Goal: Task Accomplishment & Management: Use online tool/utility

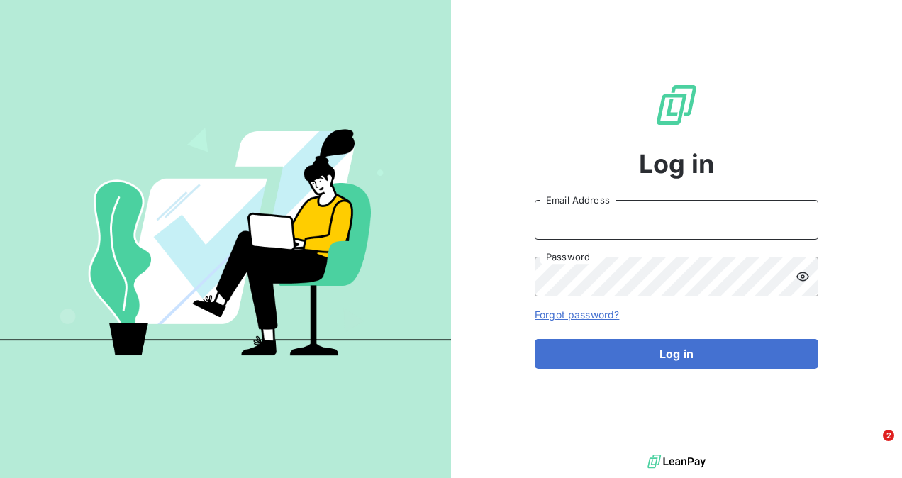
click at [620, 219] on input "Email Address" at bounding box center [677, 220] width 284 height 40
type input "[EMAIL_ADDRESS][DOMAIN_NAME]"
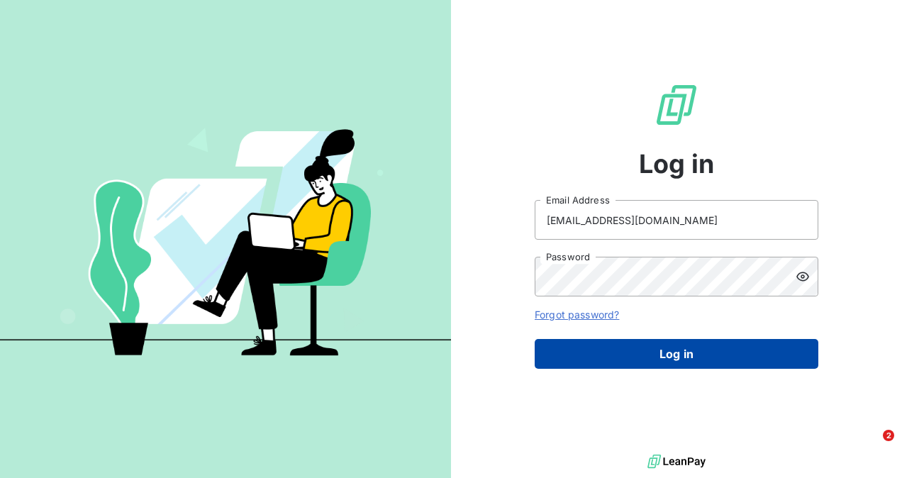
drag, startPoint x: 684, startPoint y: 359, endPoint x: 683, endPoint y: 367, distance: 7.9
click at [684, 360] on button "Log in" at bounding box center [677, 354] width 284 height 30
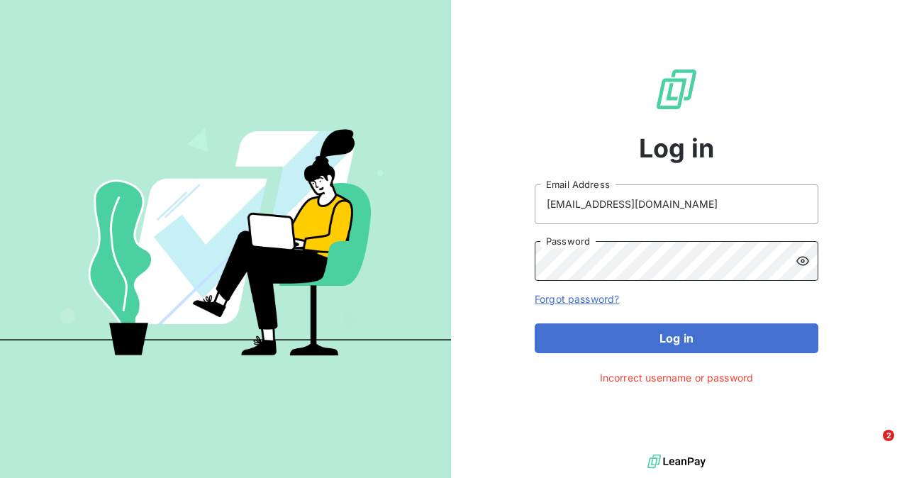
click at [535, 323] on button "Log in" at bounding box center [677, 338] width 284 height 30
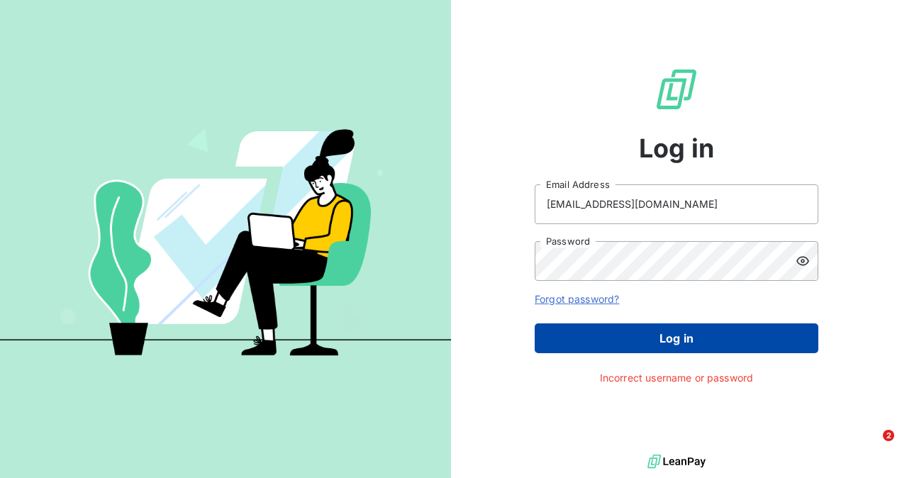
click at [668, 345] on button "Log in" at bounding box center [677, 338] width 284 height 30
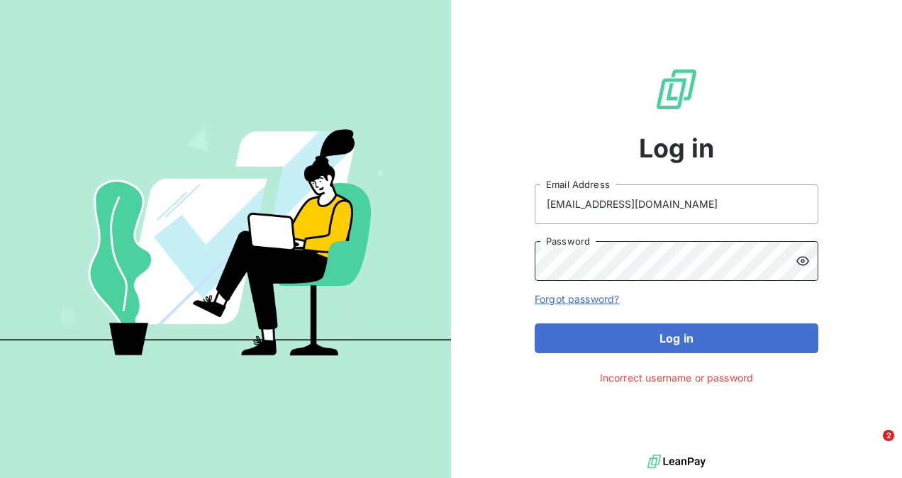
click at [511, 262] on div "Log in [EMAIL_ADDRESS][DOMAIN_NAME] Email Address Password Forgot password? Log…" at bounding box center [676, 225] width 451 height 451
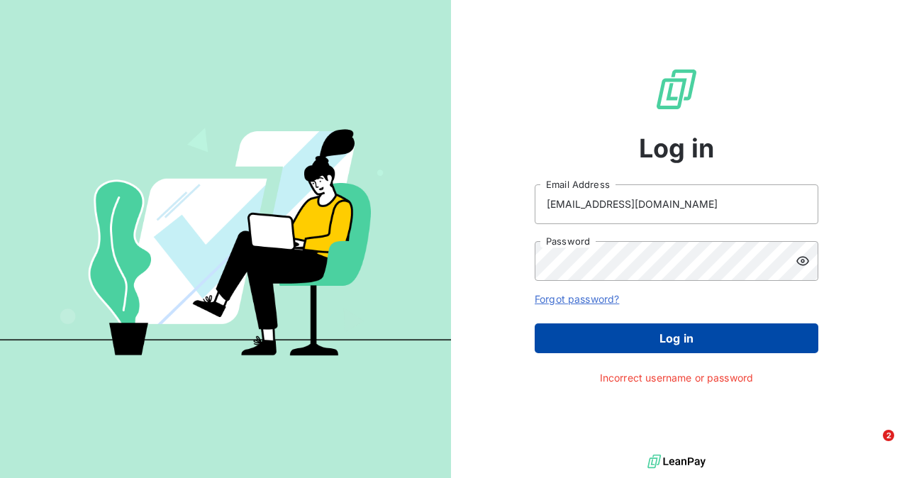
click at [733, 336] on button "Log in" at bounding box center [677, 338] width 284 height 30
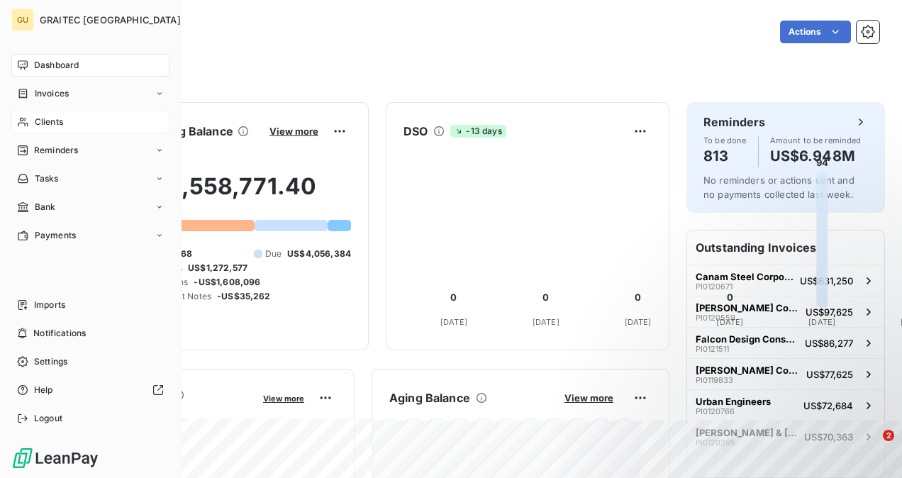
click at [40, 128] on span "Clients" at bounding box center [49, 122] width 28 height 13
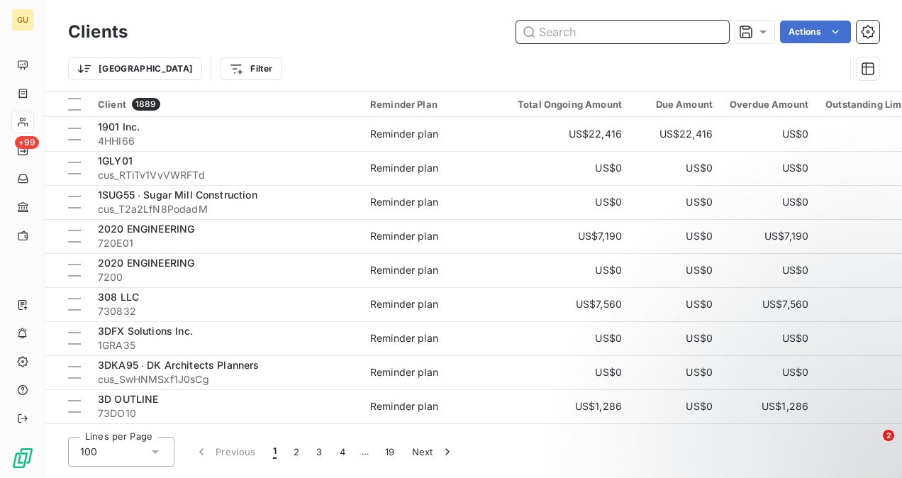
click at [544, 32] on input "text" at bounding box center [622, 32] width 213 height 23
paste input "[GEOGRAPHIC_DATA]"
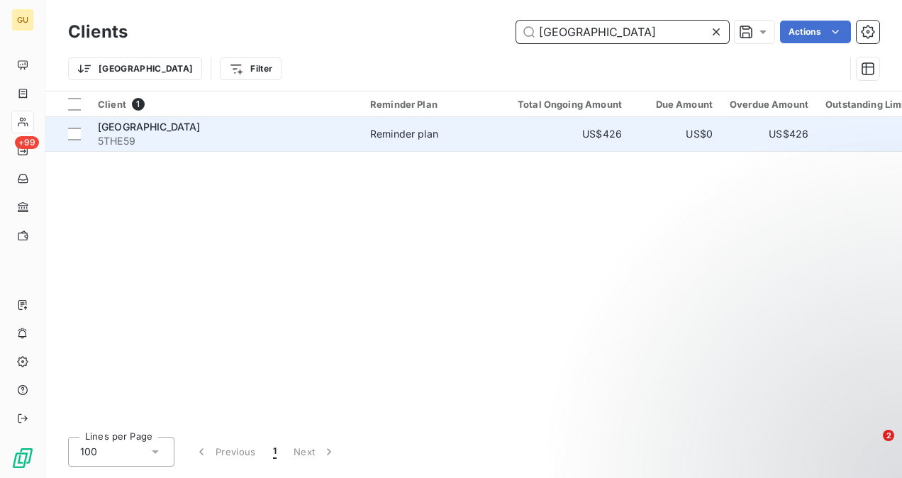
type input "[GEOGRAPHIC_DATA]"
click at [222, 129] on div "[GEOGRAPHIC_DATA]" at bounding box center [225, 127] width 255 height 14
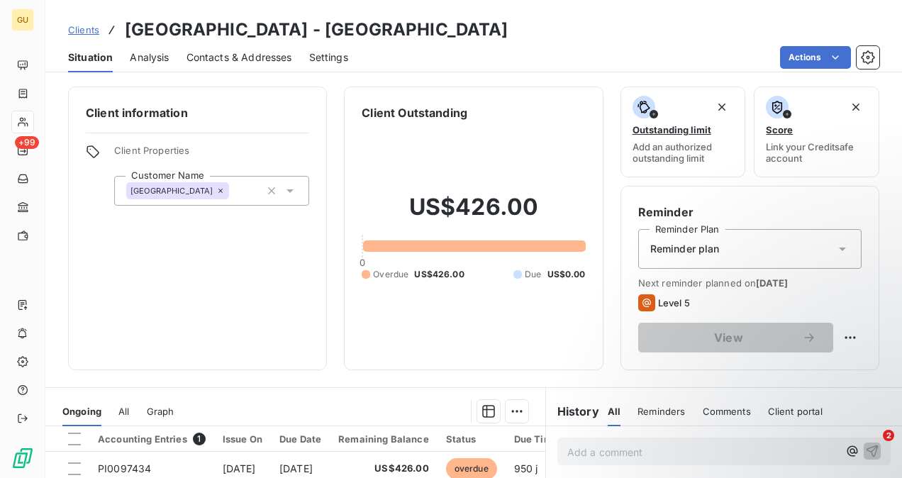
scroll to position [142, 0]
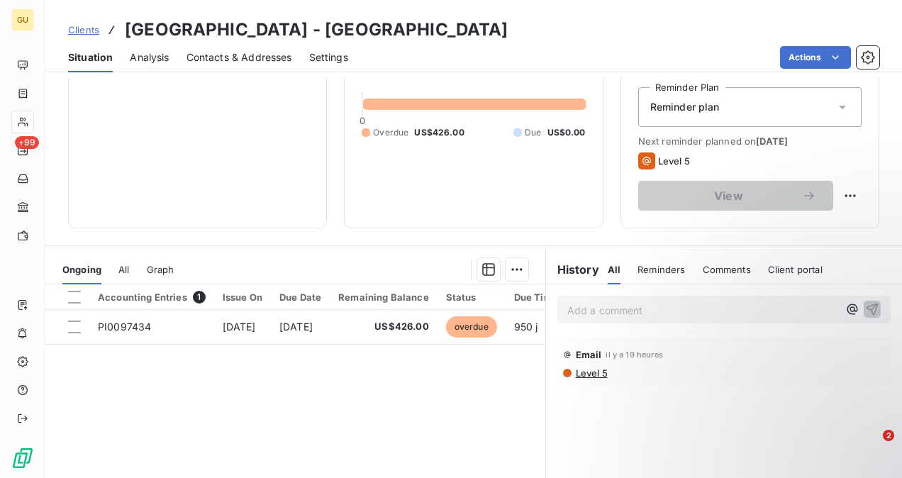
click at [706, 272] on span "Comments" at bounding box center [727, 269] width 48 height 11
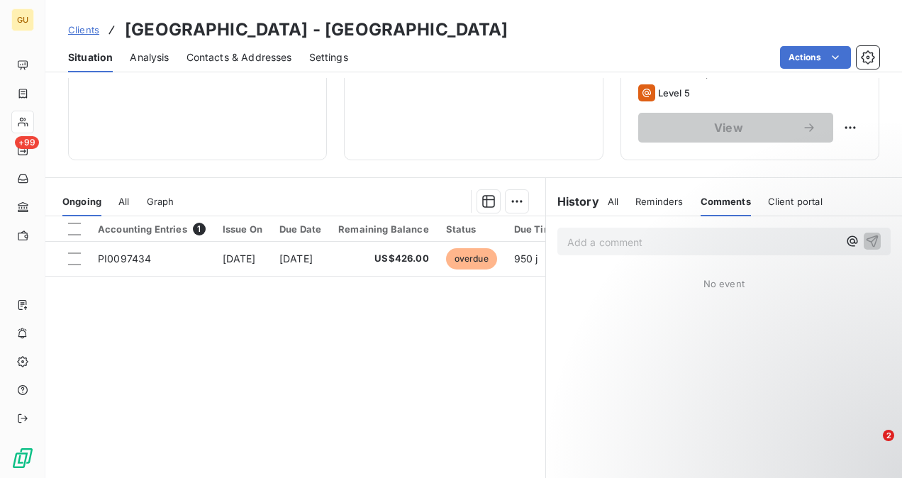
scroll to position [192, 0]
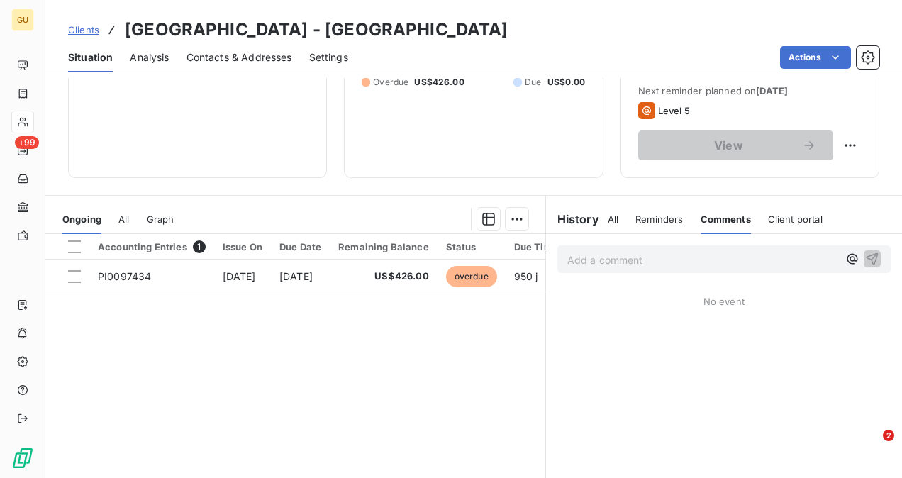
click at [635, 263] on p "Add a comment ﻿" at bounding box center [702, 260] width 271 height 18
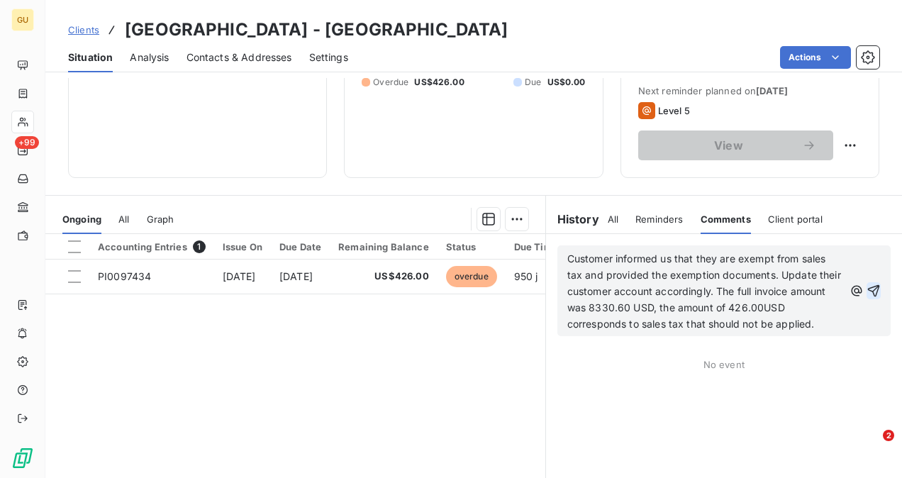
click at [868, 289] on icon "button" at bounding box center [874, 291] width 12 height 12
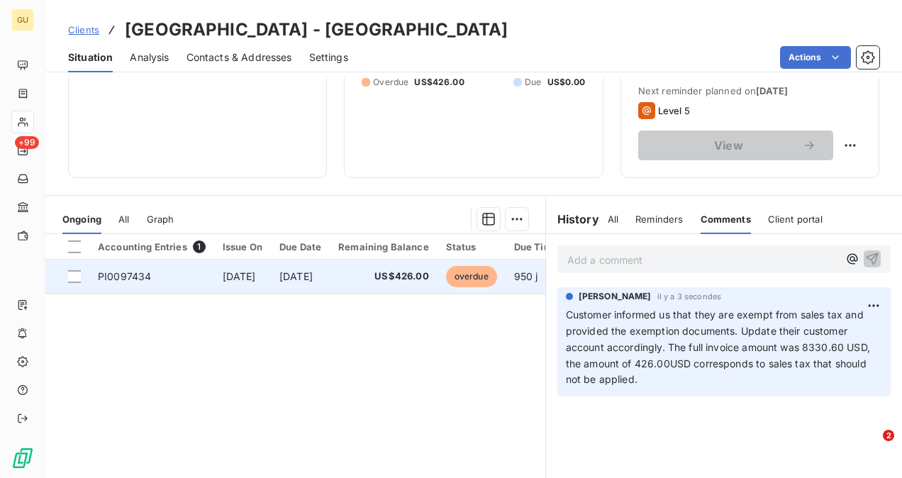
click at [138, 274] on span "PI0097434" at bounding box center [124, 276] width 53 height 12
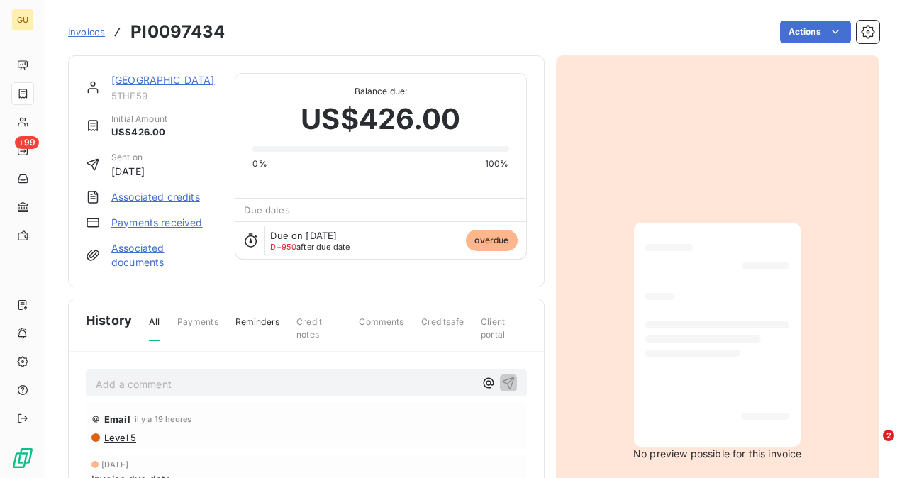
click at [122, 255] on link "Associated documents" at bounding box center [164, 255] width 106 height 28
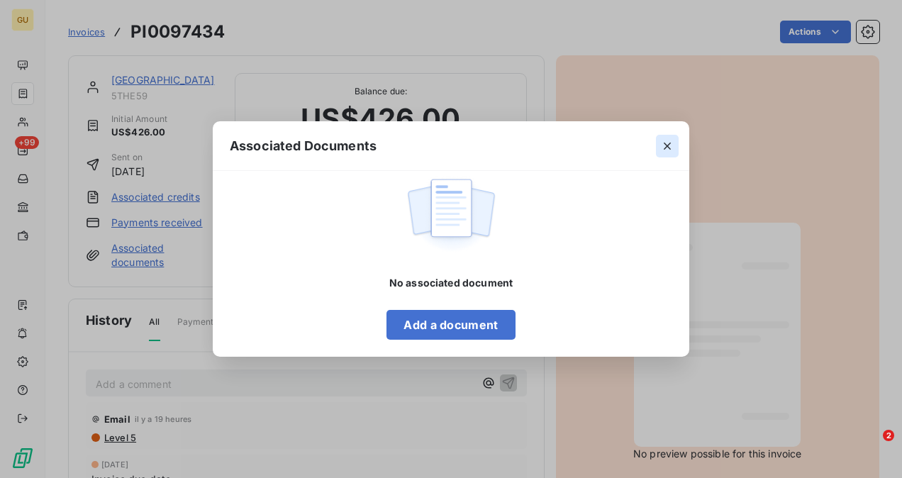
click at [663, 139] on icon "button" at bounding box center [667, 146] width 14 height 14
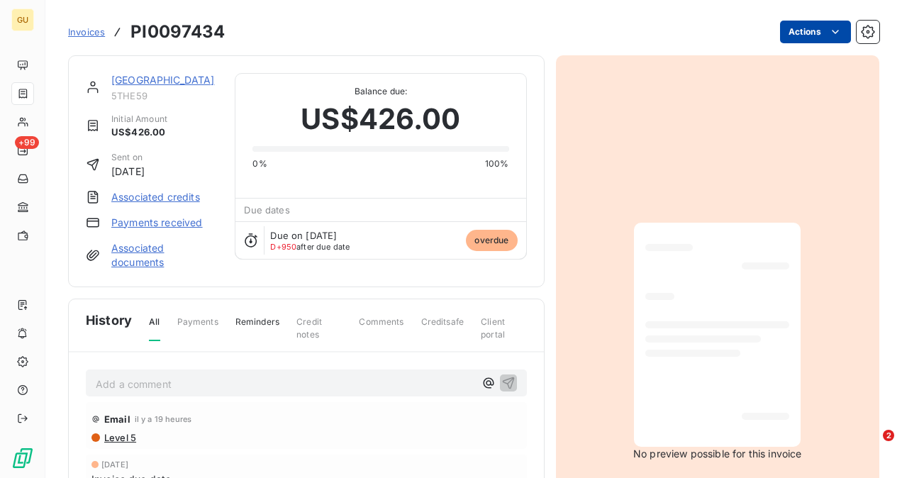
click at [804, 31] on html "GU +99 Invoices PI0097434 Actions Reading Hospital 5THE59 Initial Amount US$426…" at bounding box center [451, 239] width 902 height 478
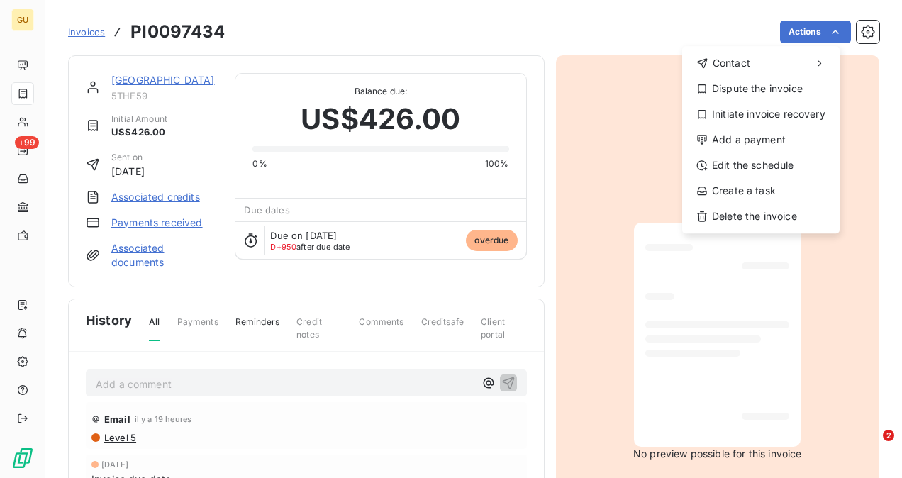
click at [140, 250] on html "GU +99 Invoices PI0097434 Actions Contact Dispute the invoice Initiate invoice …" at bounding box center [451, 239] width 902 height 478
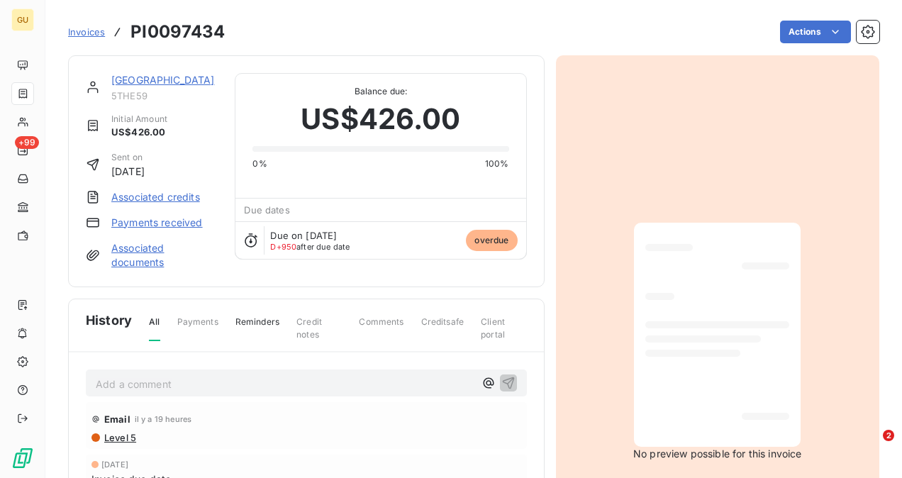
click at [140, 252] on link "Associated documents" at bounding box center [164, 255] width 106 height 28
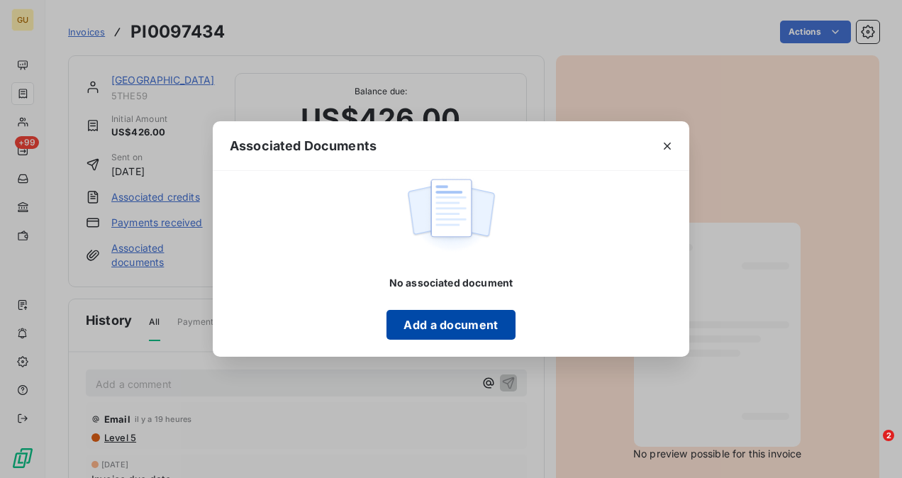
click at [476, 335] on button "Add a document" at bounding box center [451, 325] width 128 height 30
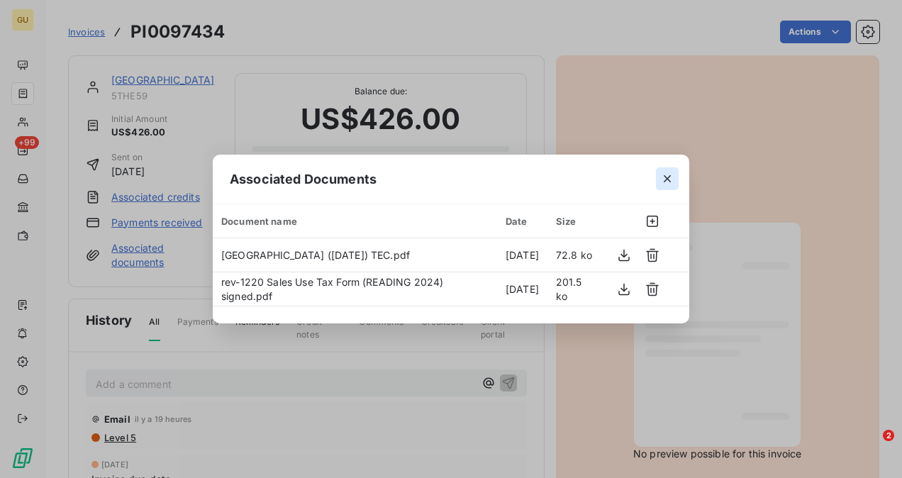
click at [672, 180] on icon "button" at bounding box center [667, 179] width 14 height 14
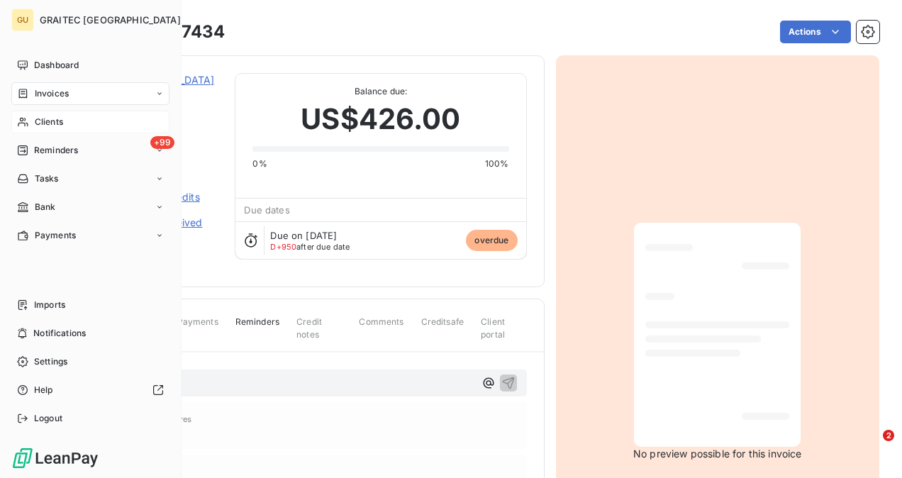
click at [44, 123] on span "Clients" at bounding box center [49, 122] width 28 height 13
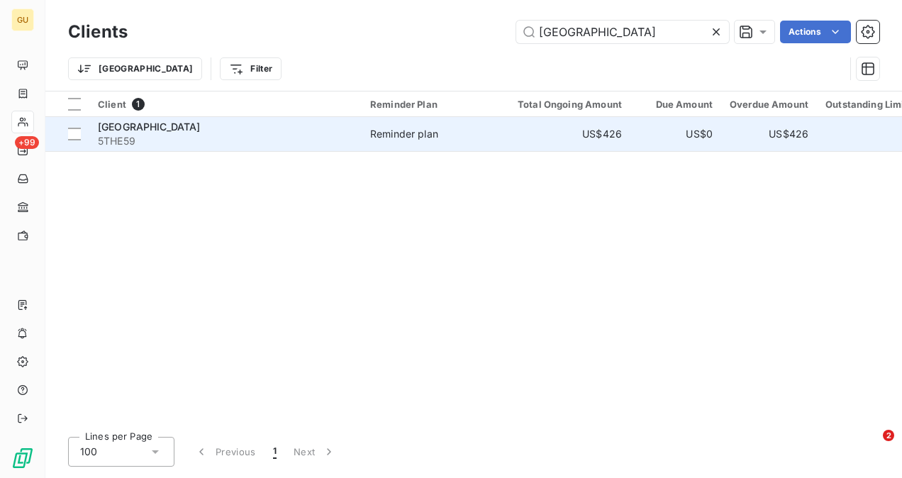
click at [153, 123] on span "[GEOGRAPHIC_DATA]" at bounding box center [149, 127] width 103 height 12
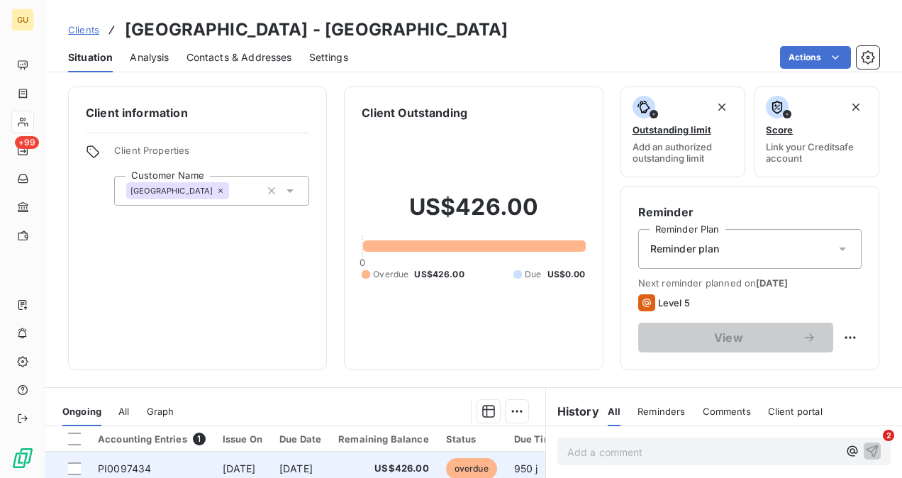
click at [113, 470] on span "PI0097434" at bounding box center [124, 468] width 53 height 12
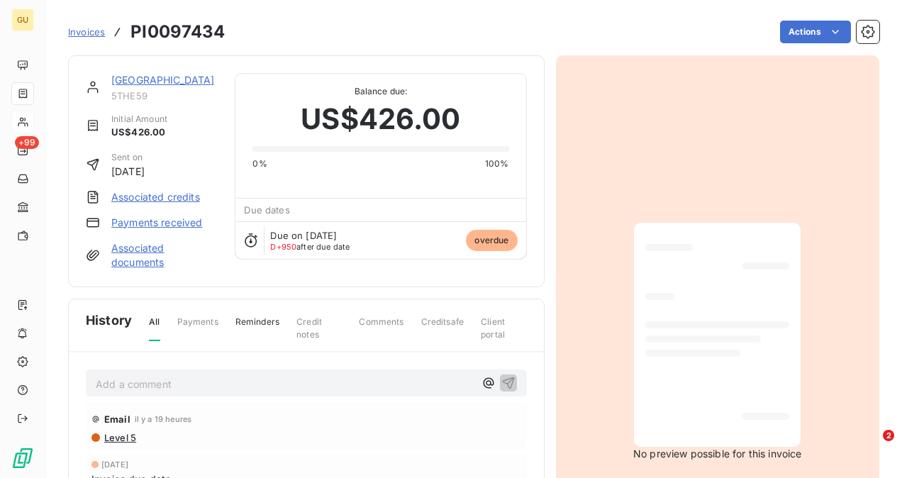
click at [137, 260] on link "Associated documents" at bounding box center [164, 255] width 106 height 28
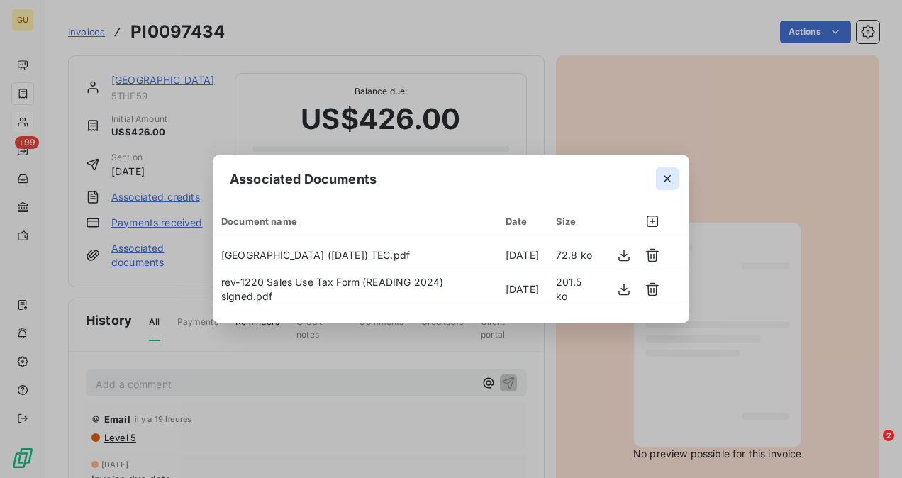
click at [672, 182] on icon "button" at bounding box center [667, 179] width 14 height 14
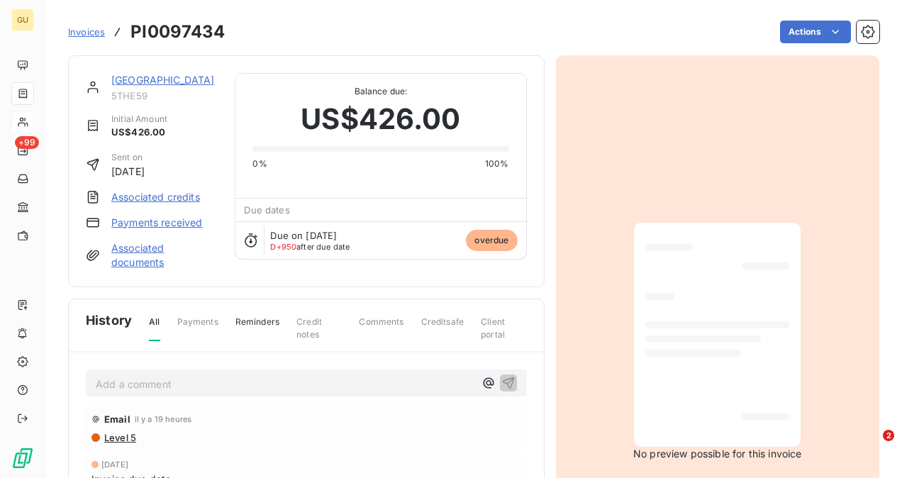
click at [373, 456] on div "[DATE] Invoice due date" at bounding box center [306, 474] width 441 height 38
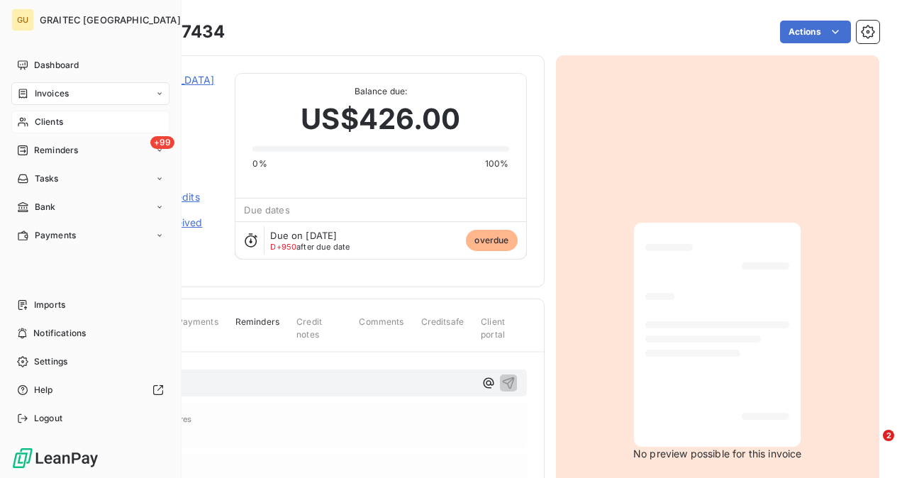
click at [27, 123] on icon at bounding box center [23, 121] width 12 height 11
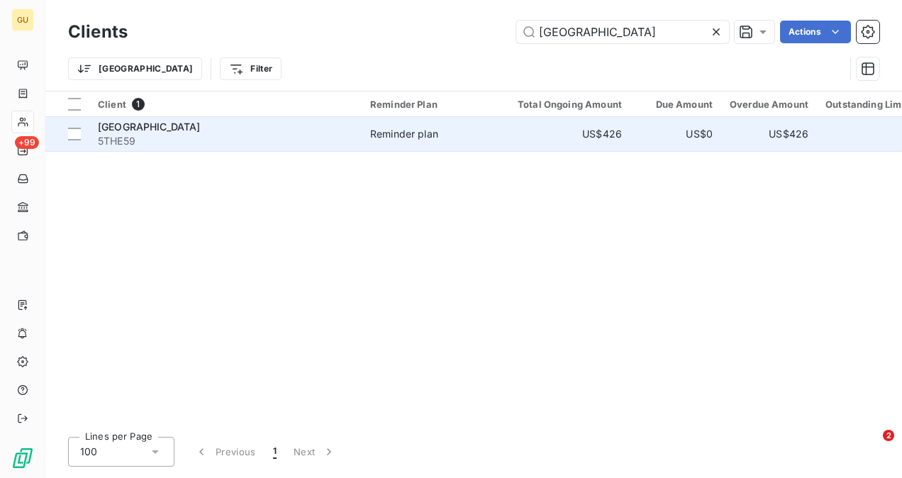
click at [166, 122] on span "[GEOGRAPHIC_DATA]" at bounding box center [149, 127] width 103 height 12
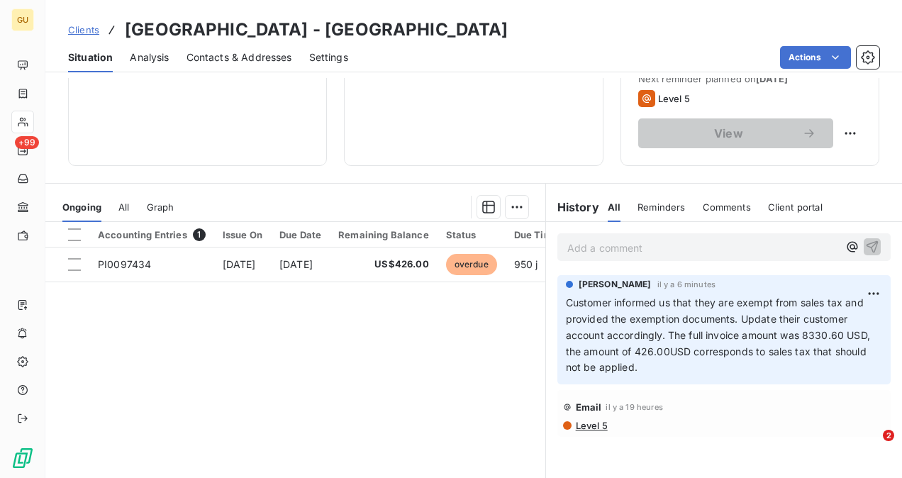
scroll to position [263, 0]
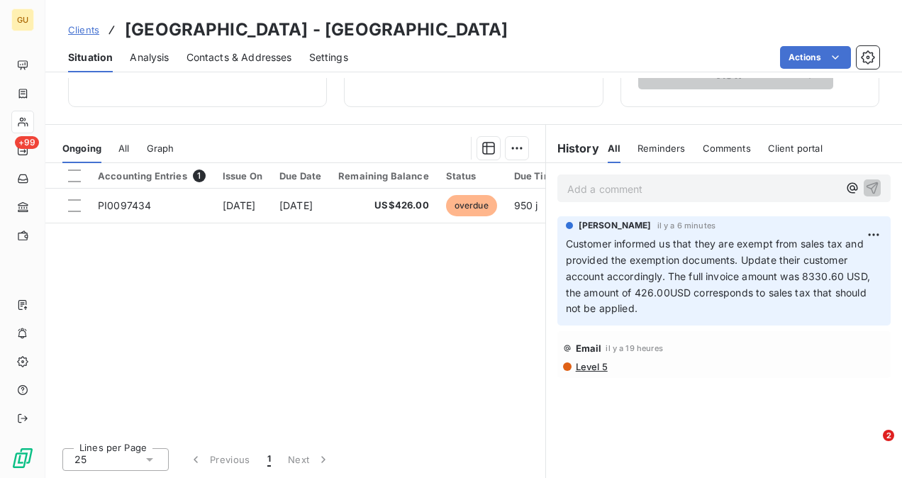
click at [714, 140] on div "Comments" at bounding box center [727, 148] width 48 height 30
click at [640, 365] on div "Add a comment ﻿ [PERSON_NAME] il y a 6 minutes Customer informed us that they a…" at bounding box center [724, 321] width 356 height 316
click at [613, 355] on div "Add a comment ﻿ [PERSON_NAME] il y a 6 minutes Customer informed us that they a…" at bounding box center [724, 321] width 356 height 316
drag, startPoint x: 613, startPoint y: 355, endPoint x: 602, endPoint y: 343, distance: 16.0
click at [602, 343] on div "Add a comment ﻿ [PERSON_NAME] il y a 6 minutes Customer informed us that they a…" at bounding box center [724, 321] width 356 height 316
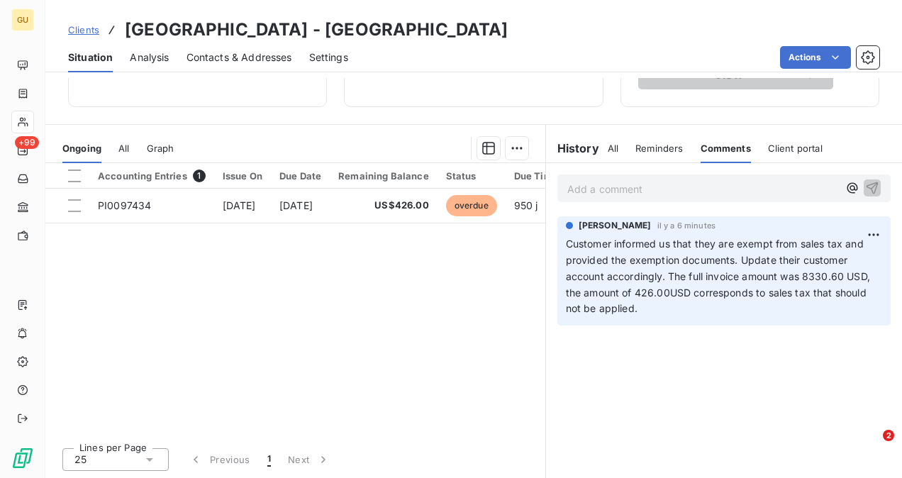
click at [618, 359] on div "Add a comment ﻿ [PERSON_NAME] il y a 6 minutes Customer informed us that they a…" at bounding box center [724, 321] width 356 height 316
click at [618, 358] on div "Add a comment ﻿ [PERSON_NAME] il y a 6 minutes Customer informed us that they a…" at bounding box center [724, 321] width 356 height 316
click at [746, 336] on div "Add a comment ﻿ [PERSON_NAME] il y a 6 minutes Customer informed us that they a…" at bounding box center [724, 321] width 356 height 316
click at [674, 315] on p "Customer informed us that they are exempt from sales tax and provided the exemp…" at bounding box center [724, 276] width 316 height 81
click at [650, 306] on p "Customer informed us that they are exempt from sales tax and provided the exemp…" at bounding box center [724, 276] width 316 height 81
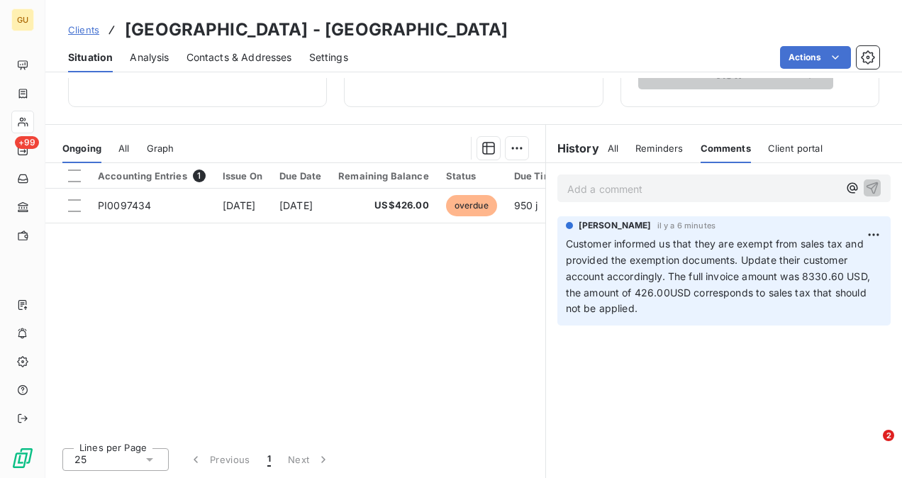
click at [650, 306] on p "Customer informed us that they are exempt from sales tax and provided the exemp…" at bounding box center [724, 276] width 316 height 81
drag, startPoint x: 650, startPoint y: 306, endPoint x: 634, endPoint y: 311, distance: 16.2
click at [634, 311] on p "Customer informed us that they are exempt from sales tax and provided the exemp…" at bounding box center [724, 276] width 316 height 81
click at [658, 182] on p "Add a comment ﻿" at bounding box center [702, 189] width 271 height 18
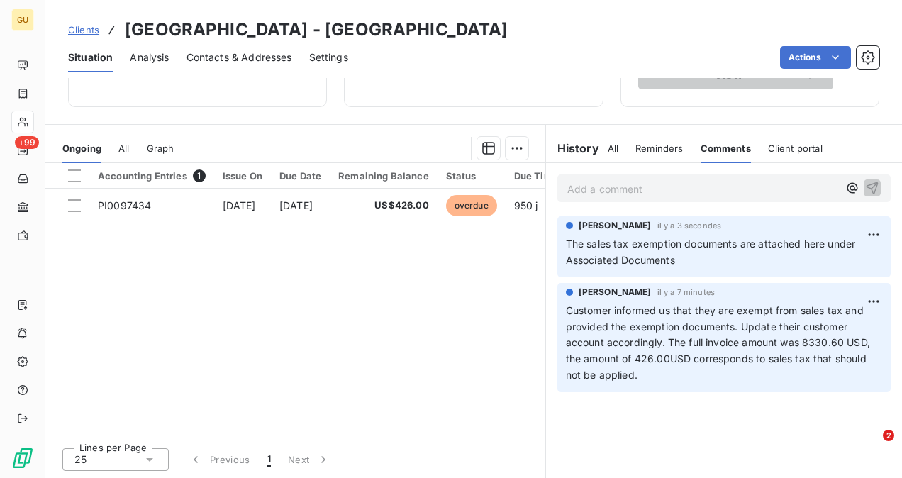
click at [612, 187] on p "Add a comment ﻿" at bounding box center [702, 189] width 271 height 18
click at [694, 189] on p "Add a comment ﻿" at bounding box center [702, 189] width 271 height 18
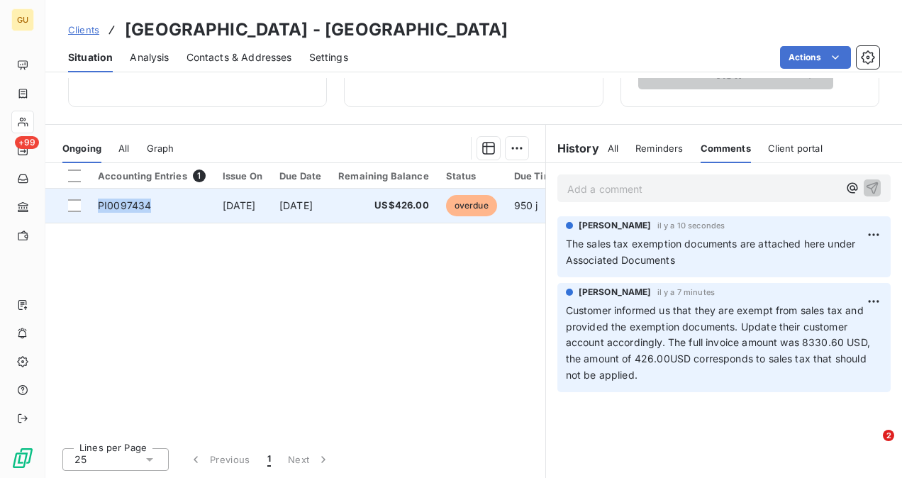
drag, startPoint x: 155, startPoint y: 206, endPoint x: 91, endPoint y: 200, distance: 64.8
click at [91, 200] on td "PI0097434" at bounding box center [151, 206] width 125 height 34
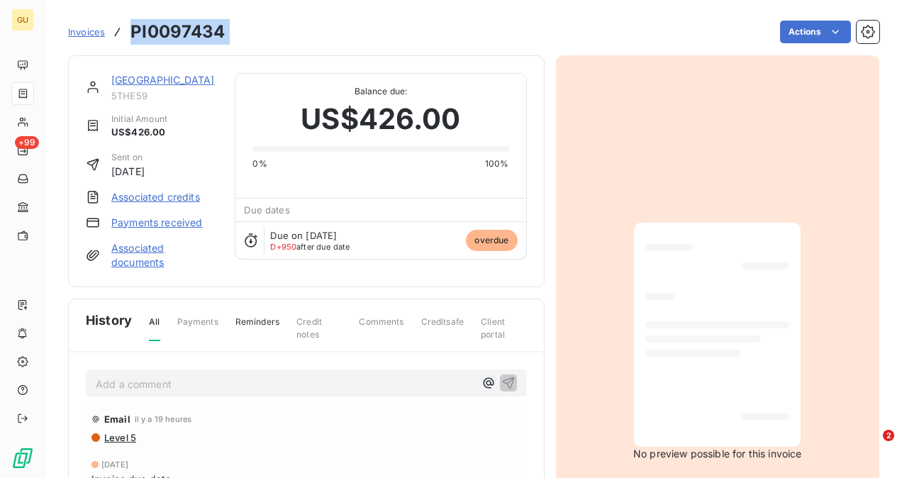
drag, startPoint x: 235, startPoint y: 26, endPoint x: 127, endPoint y: 21, distance: 108.6
click at [127, 21] on div "Invoices PI0097434 Actions" at bounding box center [473, 32] width 811 height 30
drag, startPoint x: 127, startPoint y: 21, endPoint x: 426, endPoint y: 40, distance: 299.9
click at [427, 40] on div "Actions" at bounding box center [561, 32] width 637 height 23
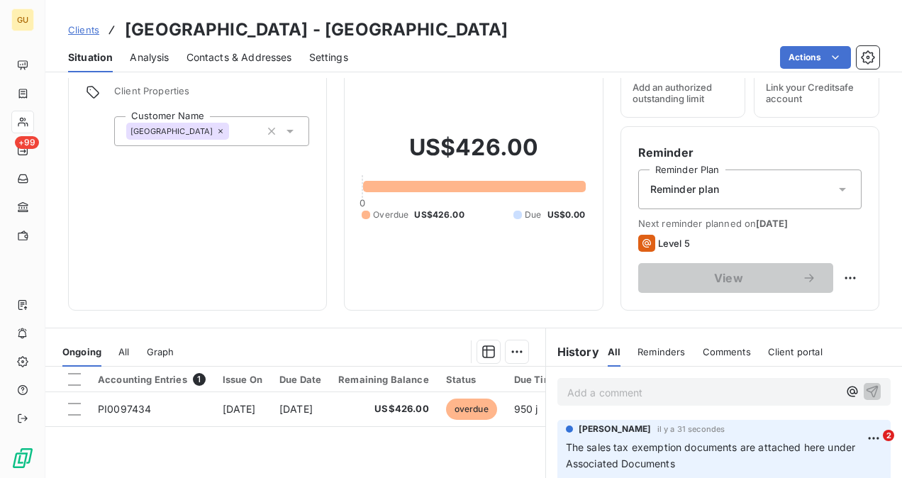
scroll to position [142, 0]
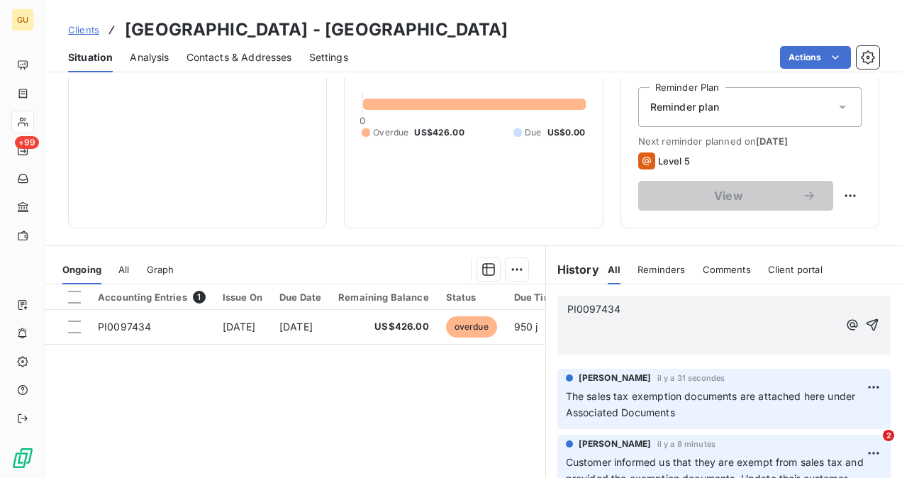
click at [627, 296] on div "PI0097434 ﻿ ﻿" at bounding box center [723, 325] width 333 height 59
click at [621, 308] on p "PI0097434" at bounding box center [702, 309] width 271 height 16
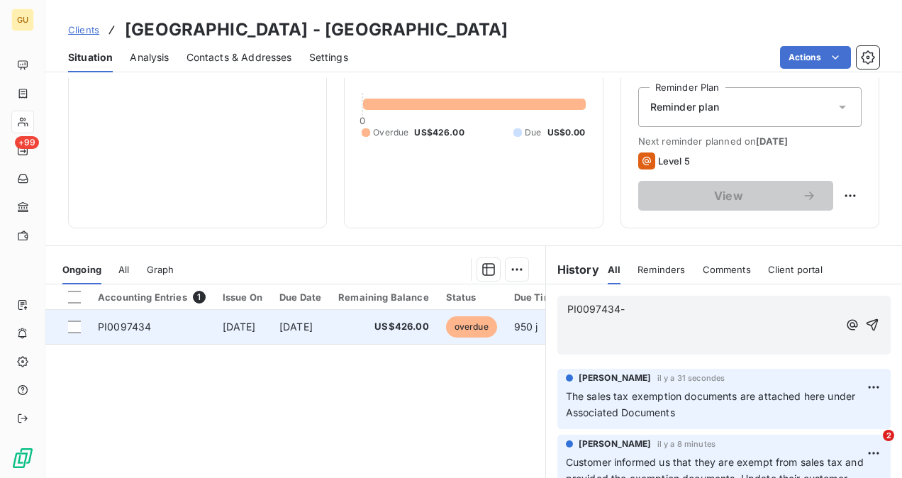
click at [148, 323] on span "PI0097434" at bounding box center [124, 327] width 53 height 12
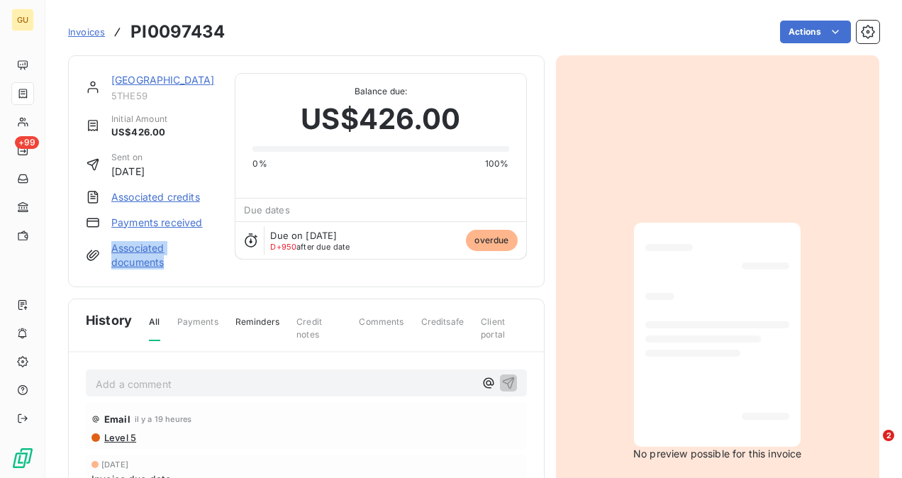
drag, startPoint x: 198, startPoint y: 260, endPoint x: 82, endPoint y: 243, distance: 117.5
click at [82, 243] on div "Reading Hospital 5THE59 Initial Amount US$426.00 Sent on [DATE] Associated cred…" at bounding box center [306, 171] width 477 height 232
drag, startPoint x: 82, startPoint y: 243, endPoint x: 136, endPoint y: 254, distance: 55.6
click at [136, 254] on link "Associated documents" at bounding box center [164, 255] width 106 height 28
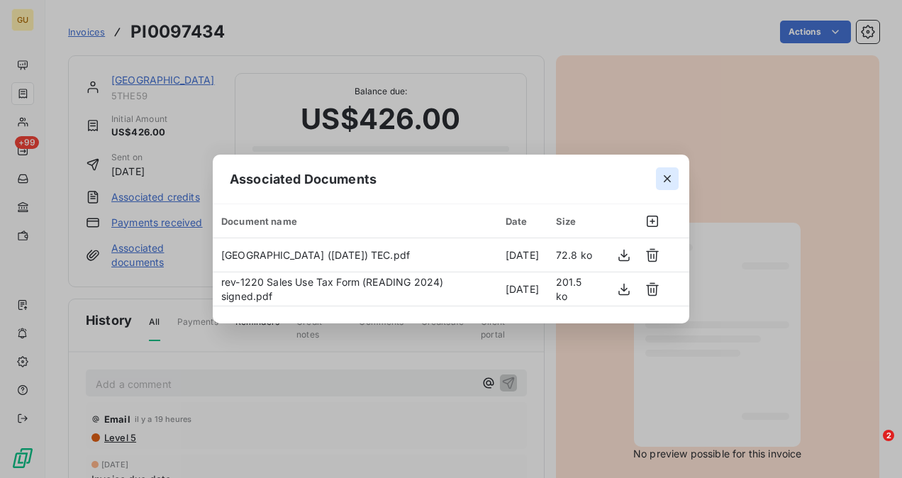
click at [666, 177] on icon "button" at bounding box center [667, 178] width 7 height 7
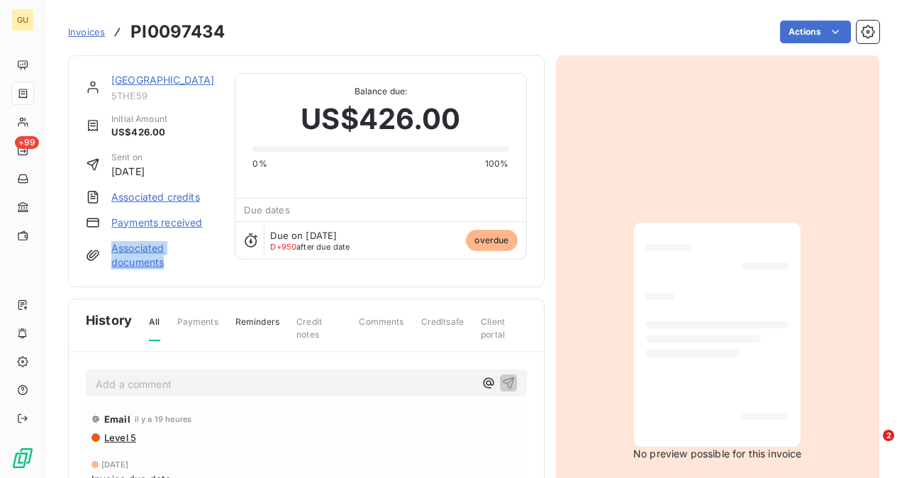
copy link "Associated documents"
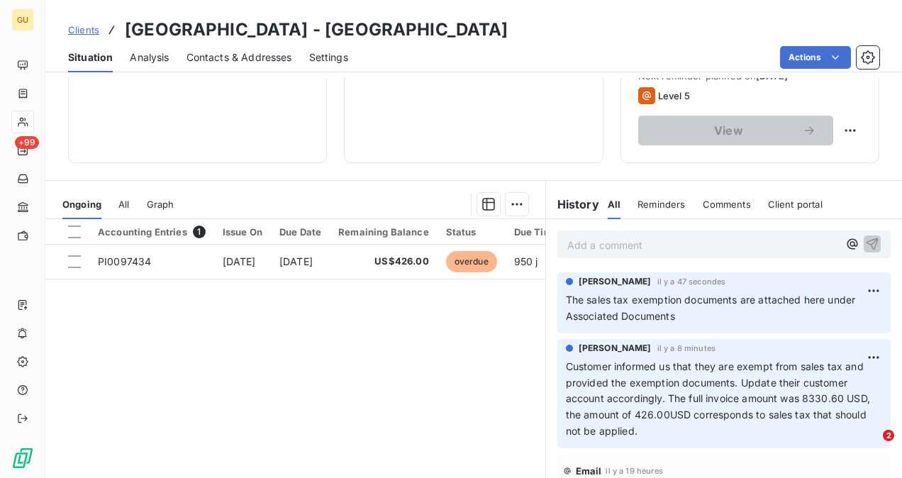
scroll to position [263, 0]
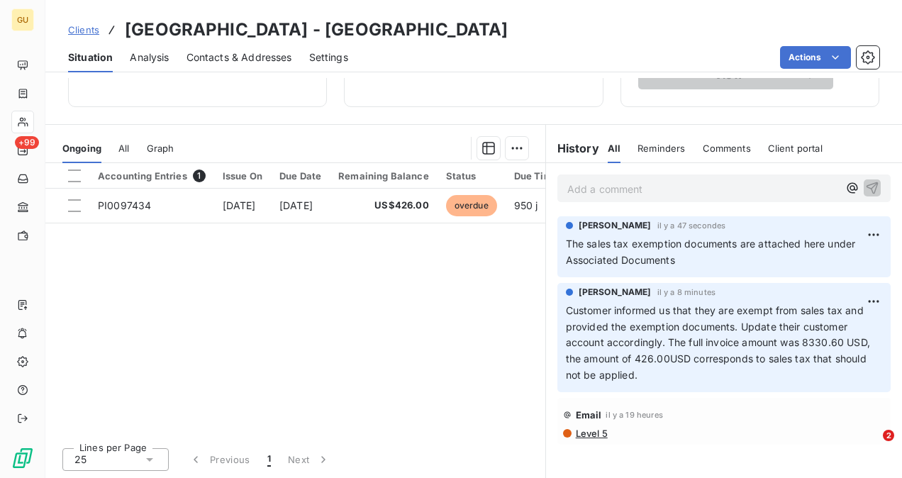
click at [618, 193] on p "Add a comment ﻿" at bounding box center [702, 189] width 271 height 18
click at [674, 194] on p "PI0097434-" at bounding box center [702, 188] width 271 height 16
click at [673, 182] on p "PI0097434-Associa" at bounding box center [702, 188] width 271 height 16
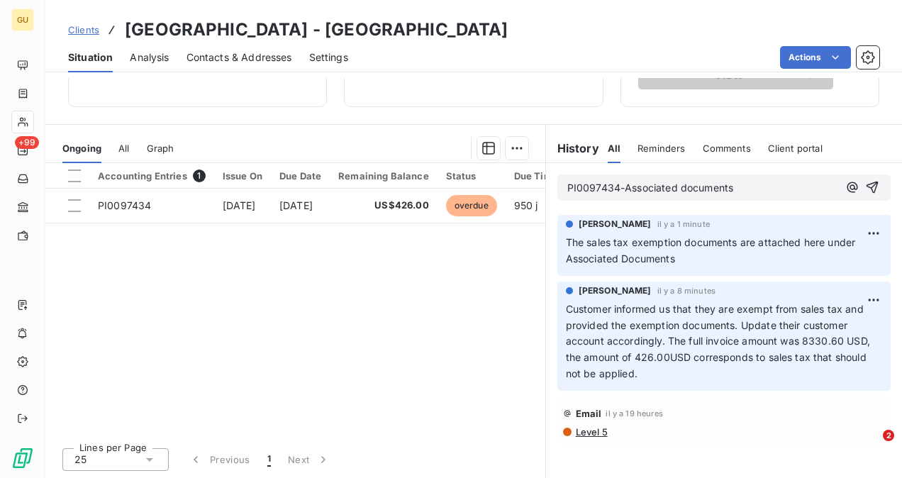
drag, startPoint x: 862, startPoint y: 192, endPoint x: 862, endPoint y: 200, distance: 7.8
click at [864, 194] on button "button" at bounding box center [872, 187] width 17 height 17
